Goal: Information Seeking & Learning: Check status

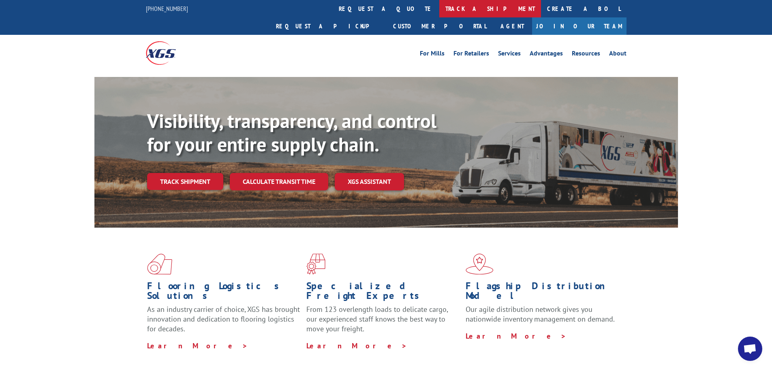
click at [439, 4] on link "track a shipment" at bounding box center [490, 8] width 102 height 17
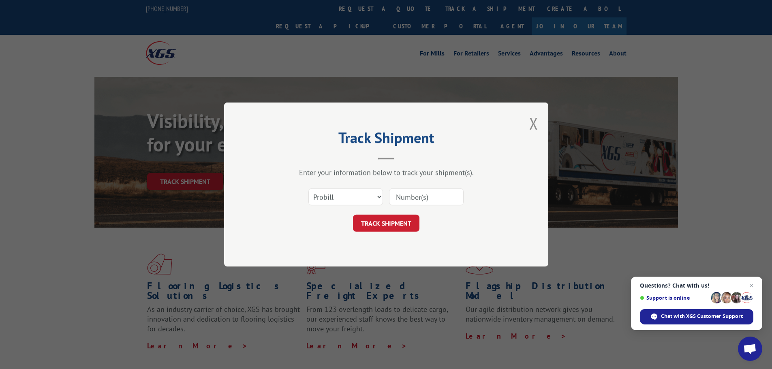
paste input "17501757"
type input "17501757"
click at [385, 227] on button "TRACK SHIPMENT" at bounding box center [386, 223] width 66 height 17
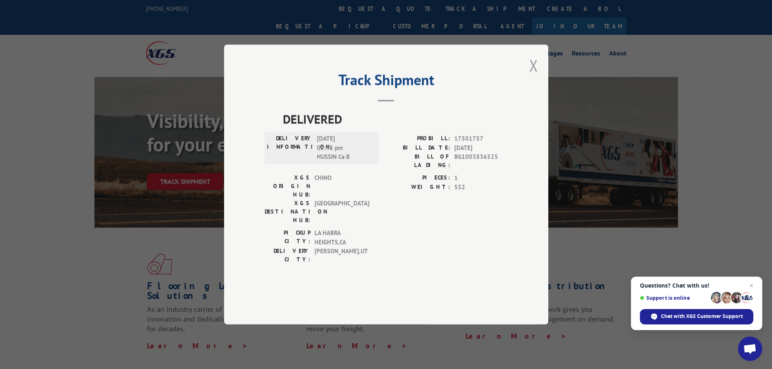
click at [531, 76] on button "Close modal" at bounding box center [533, 65] width 9 height 21
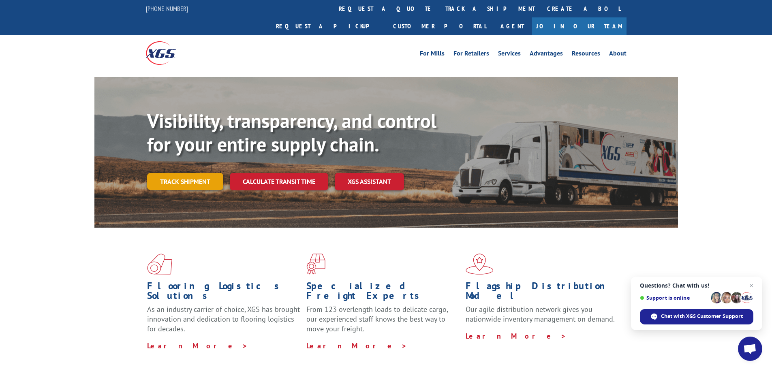
click at [181, 173] on link "Track shipment" at bounding box center [185, 181] width 76 height 17
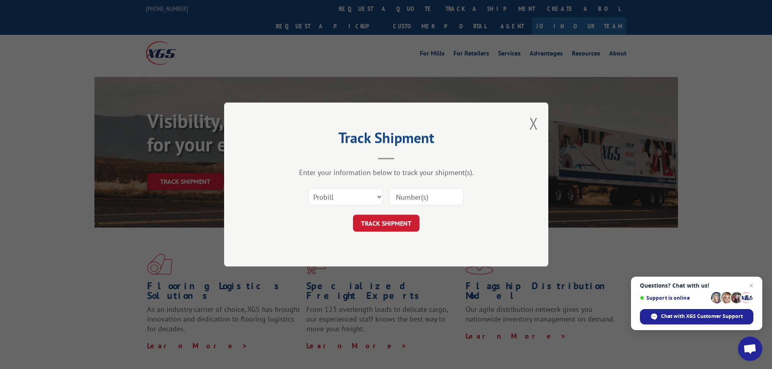
click at [399, 194] on input at bounding box center [426, 196] width 75 height 17
paste input "17501663"
type input "17501663"
click at [387, 225] on button "TRACK SHIPMENT" at bounding box center [386, 223] width 66 height 17
